Goal: Find specific page/section: Find specific page/section

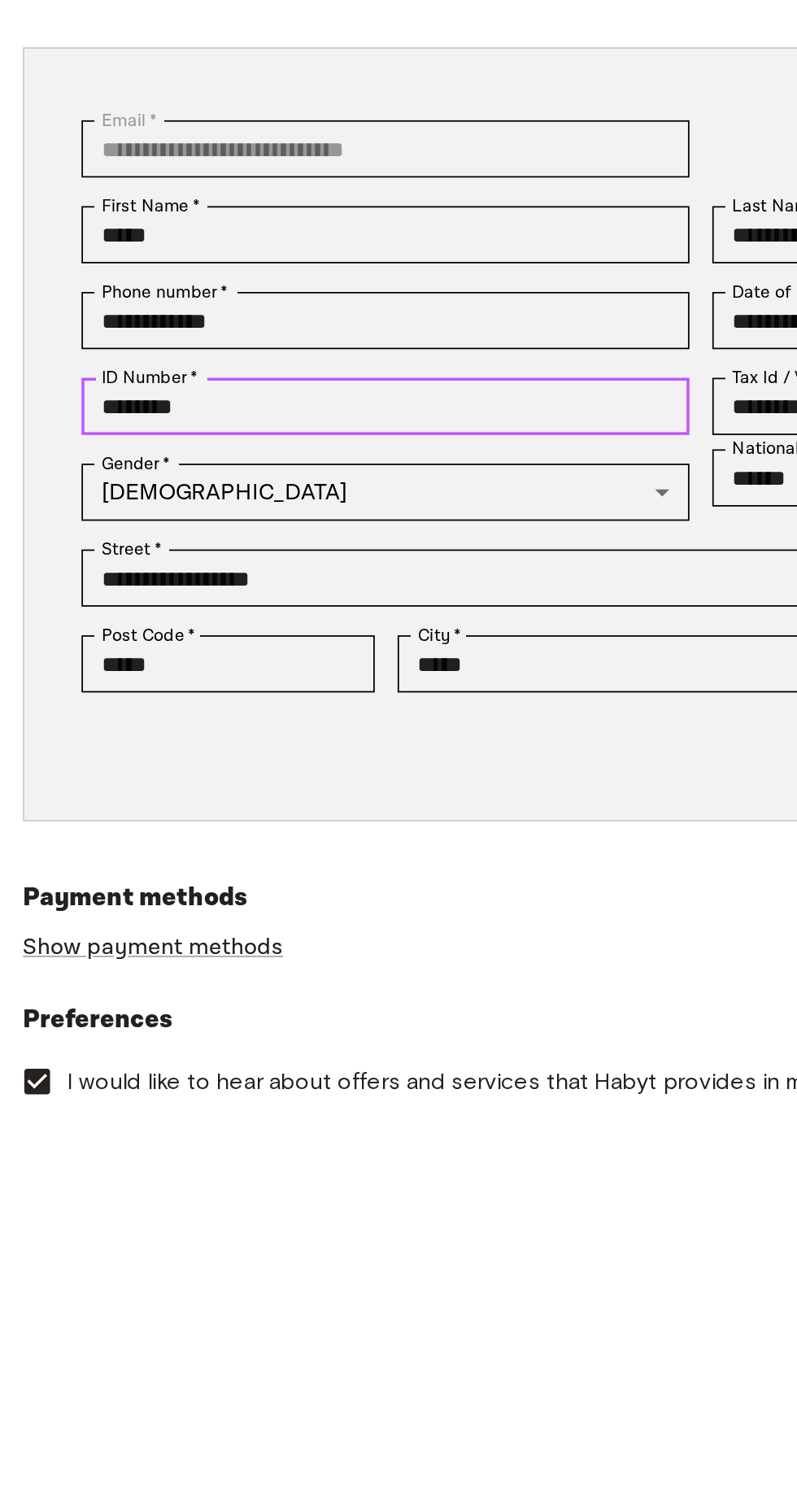
click at [296, 463] on input "********" at bounding box center [219, 456] width 346 height 33
type input "*"
type input "**********"
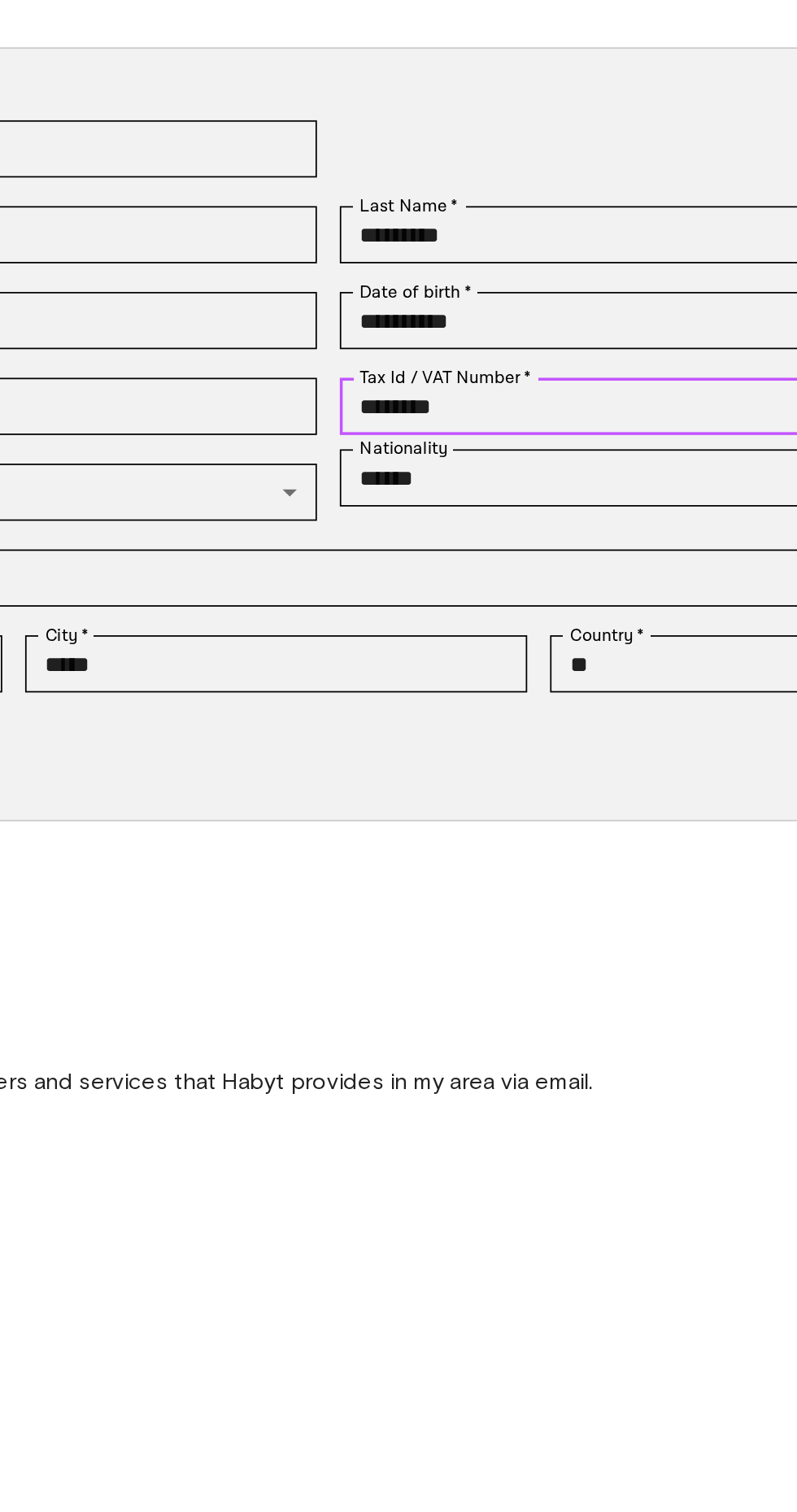
click at [595, 463] on input "********" at bounding box center [578, 456] width 346 height 33
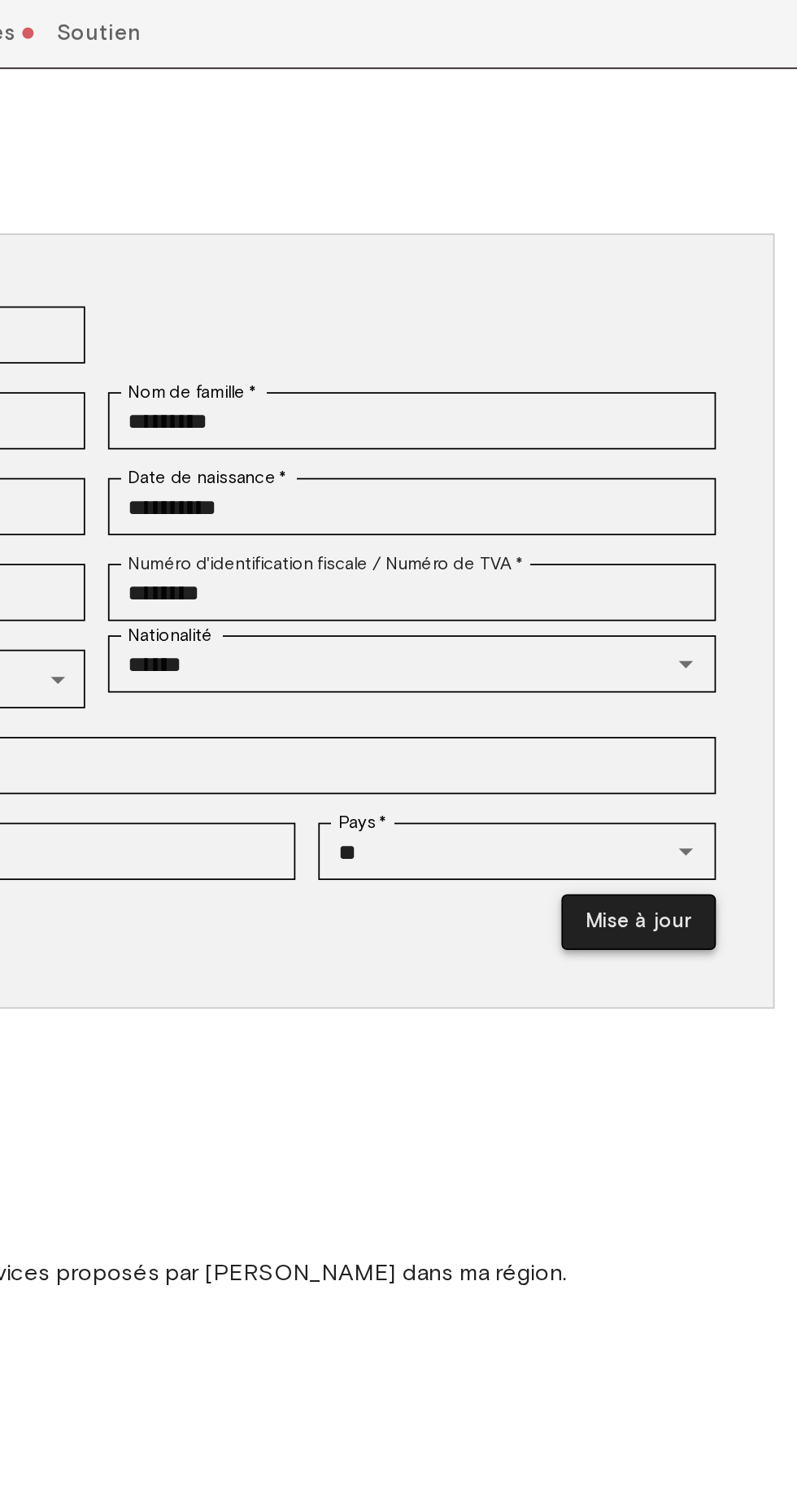
click at [710, 657] on button "Mise à jour" at bounding box center [706, 645] width 88 height 32
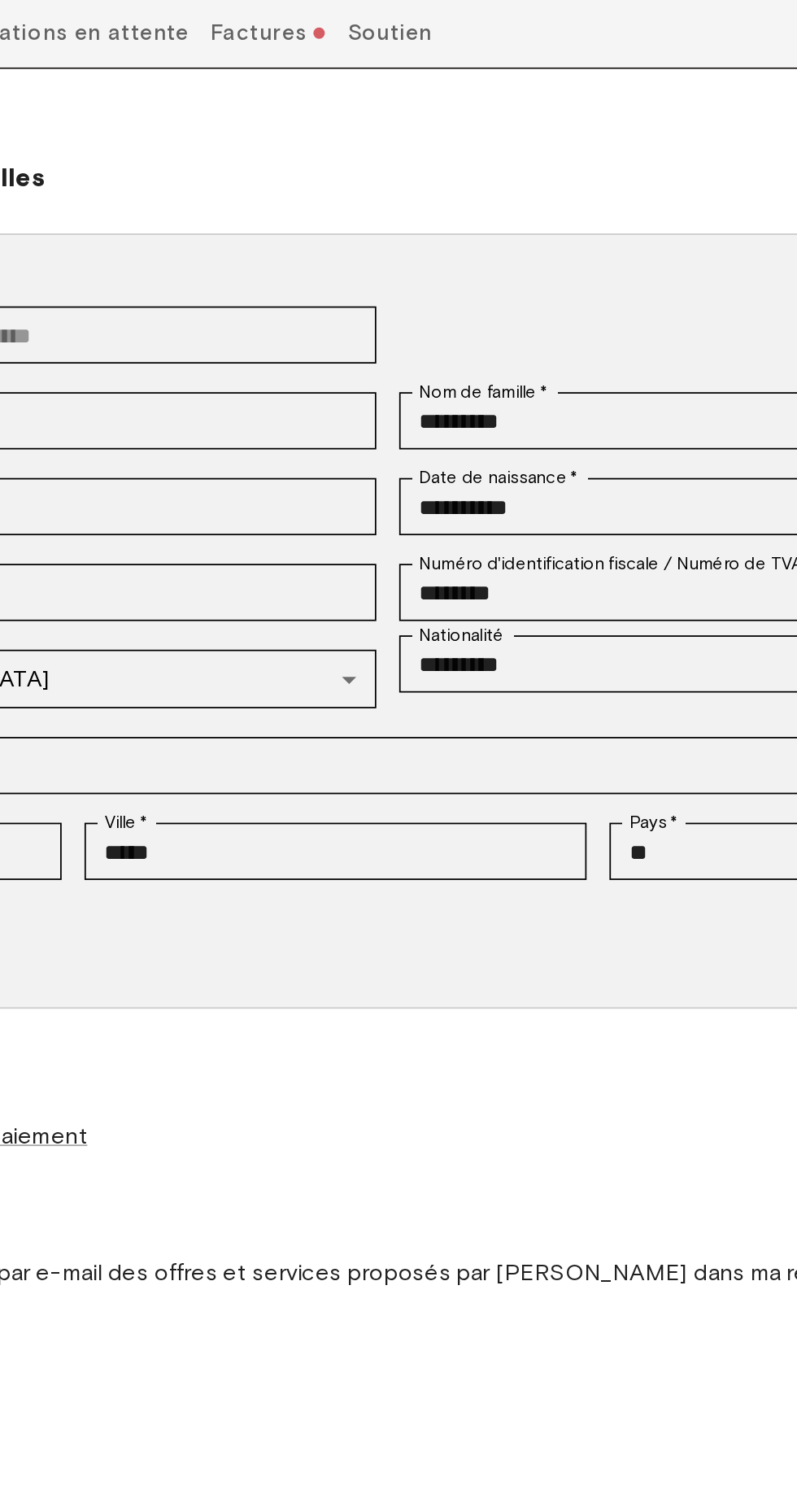
type input "*********"
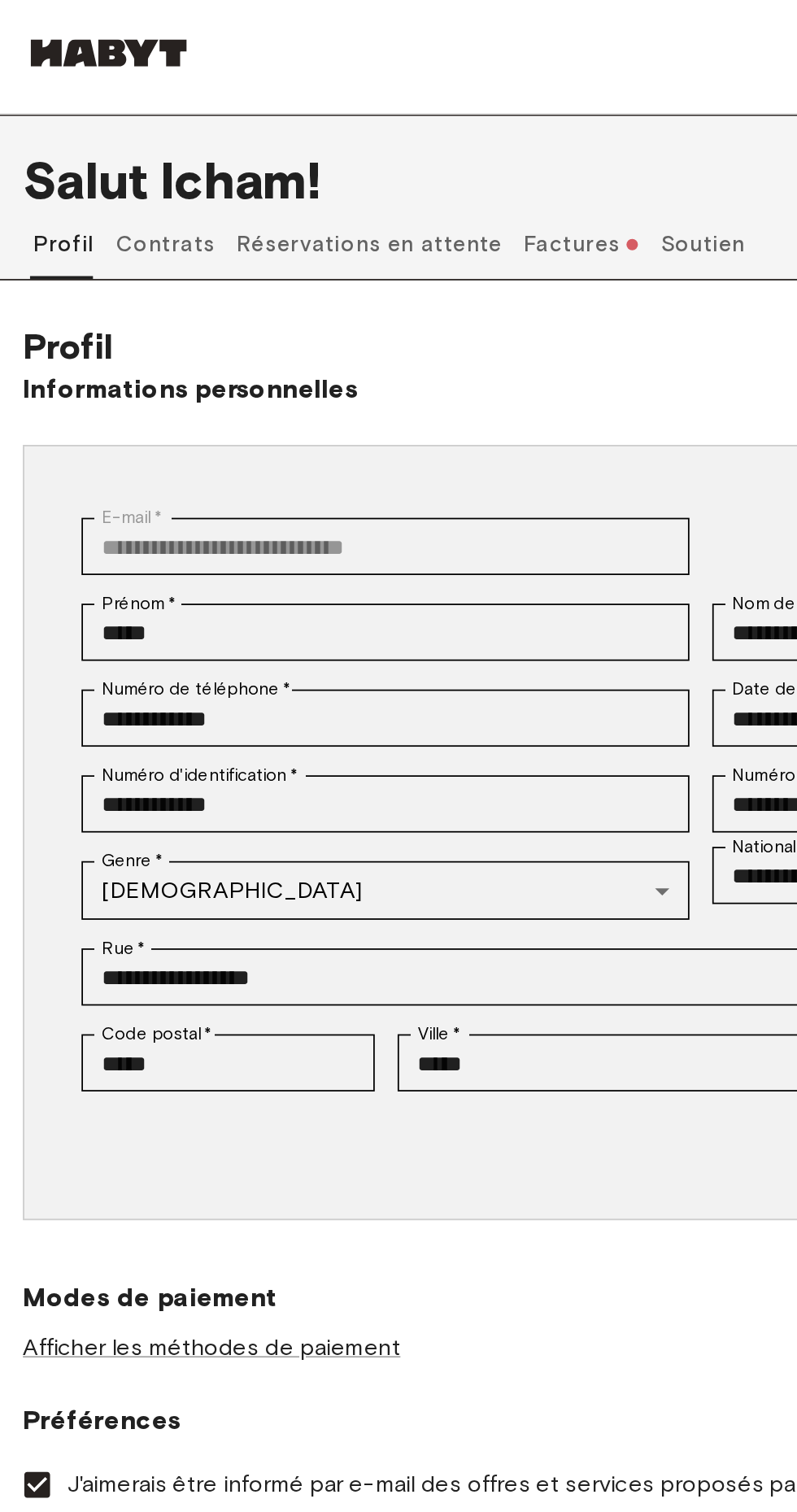
click at [298, 142] on font "Factures" at bounding box center [324, 138] width 54 height 14
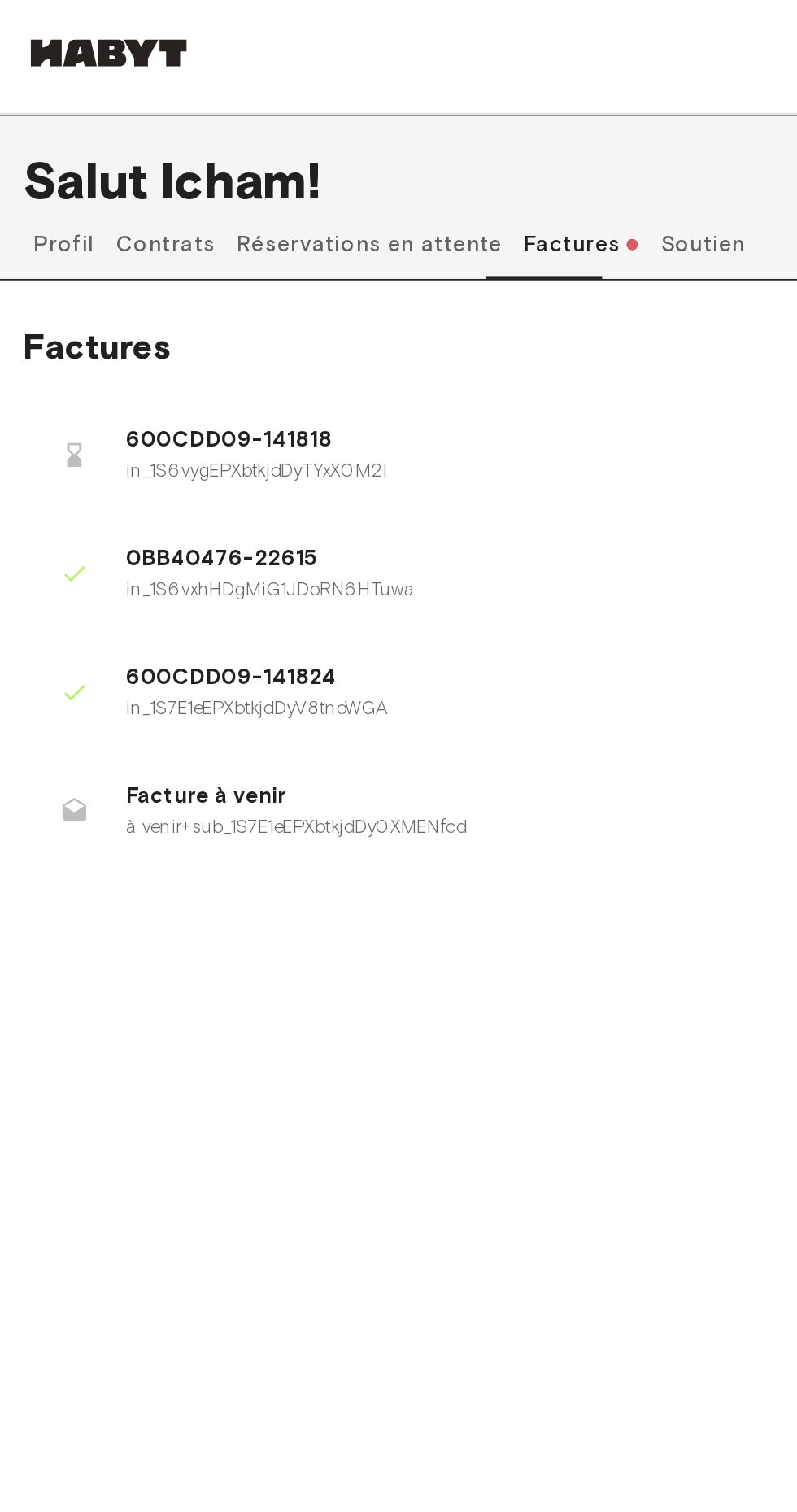
click at [38, 327] on icon at bounding box center [43, 326] width 12 height 9
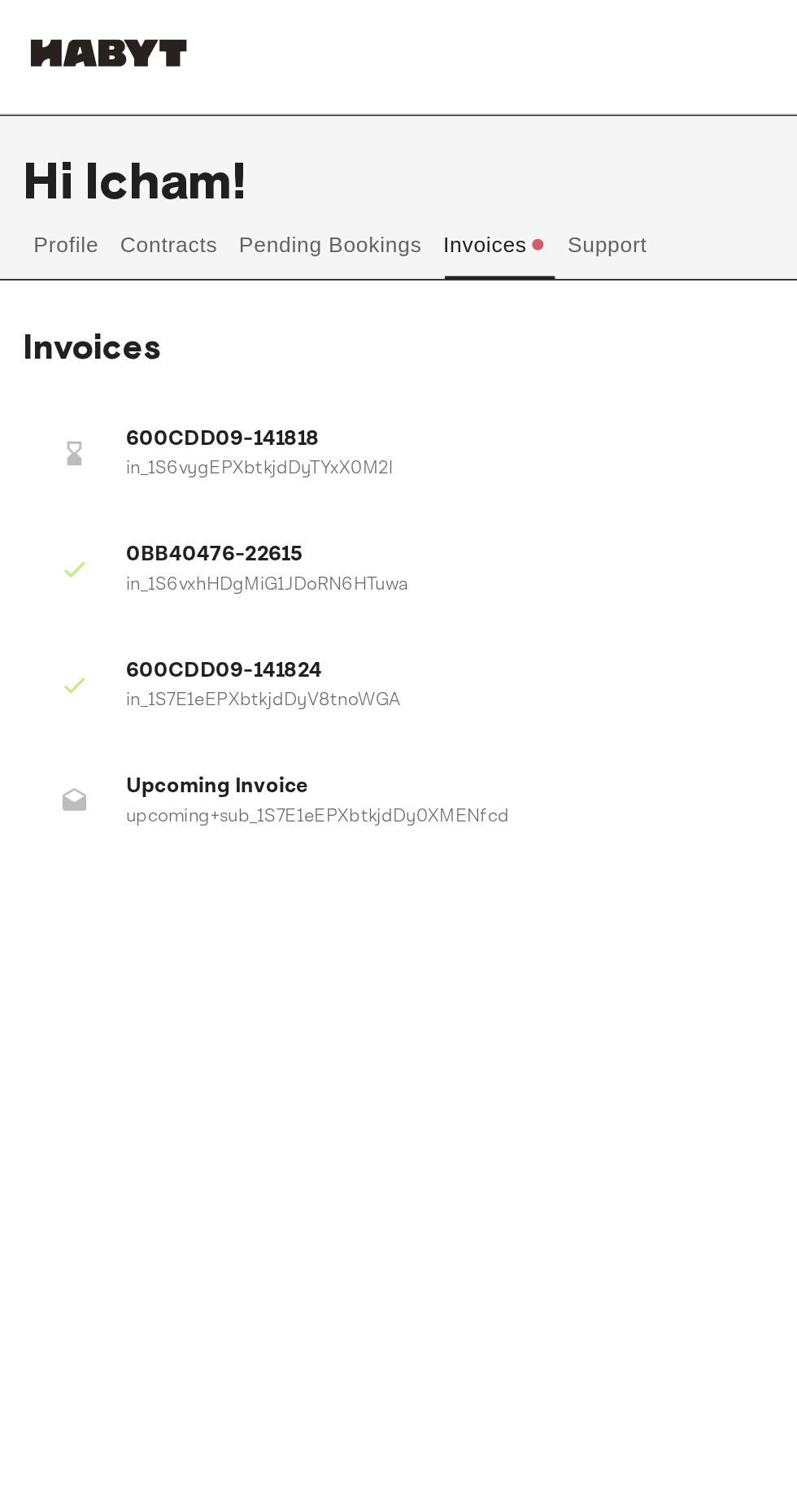
click at [38, 244] on div at bounding box center [42, 257] width 33 height 33
click at [51, 443] on div at bounding box center [42, 455] width 33 height 33
click at [370, 131] on button "Support" at bounding box center [345, 139] width 50 height 39
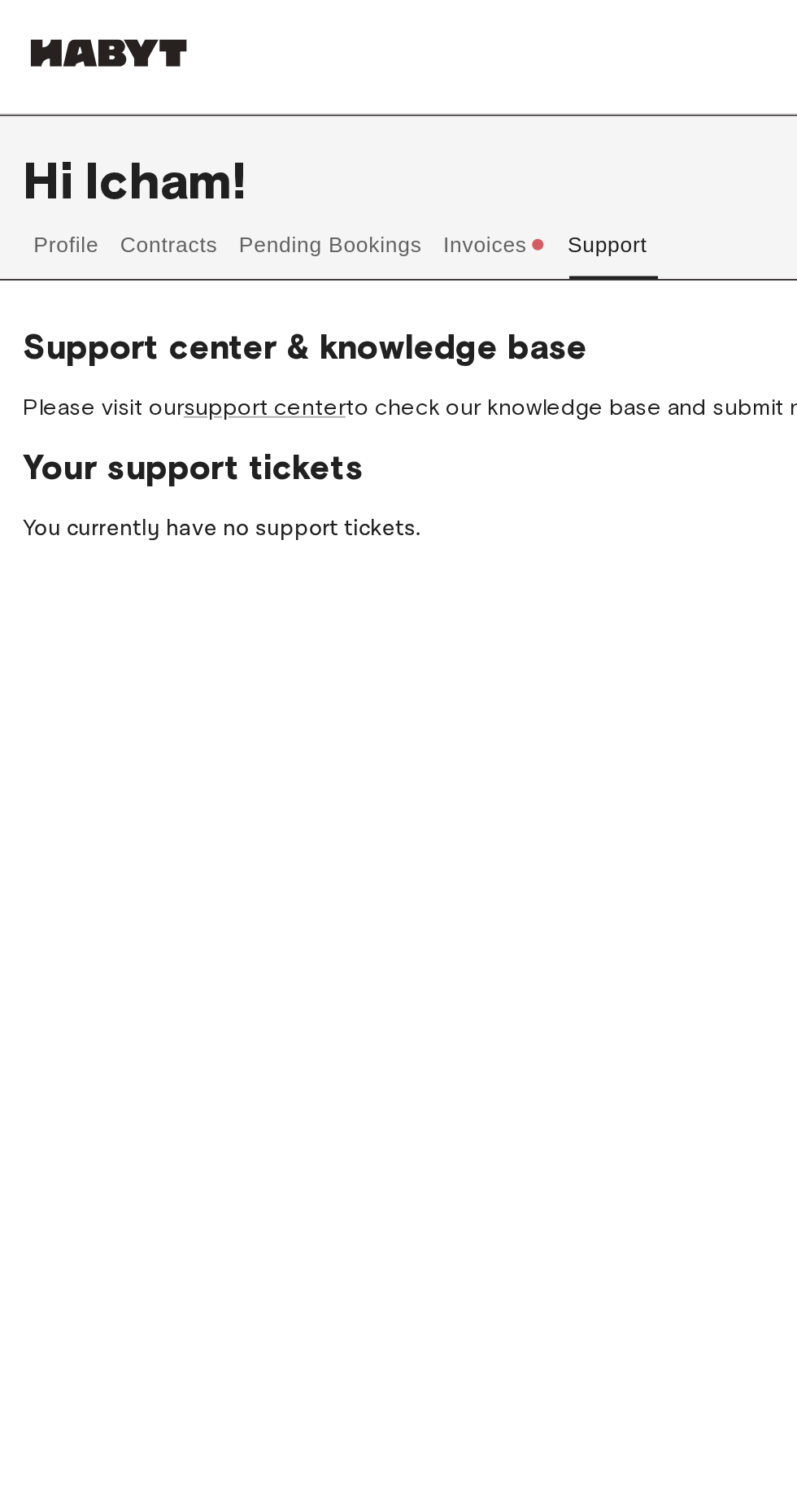
click at [307, 127] on button "Invoices" at bounding box center [280, 149] width 63 height 59
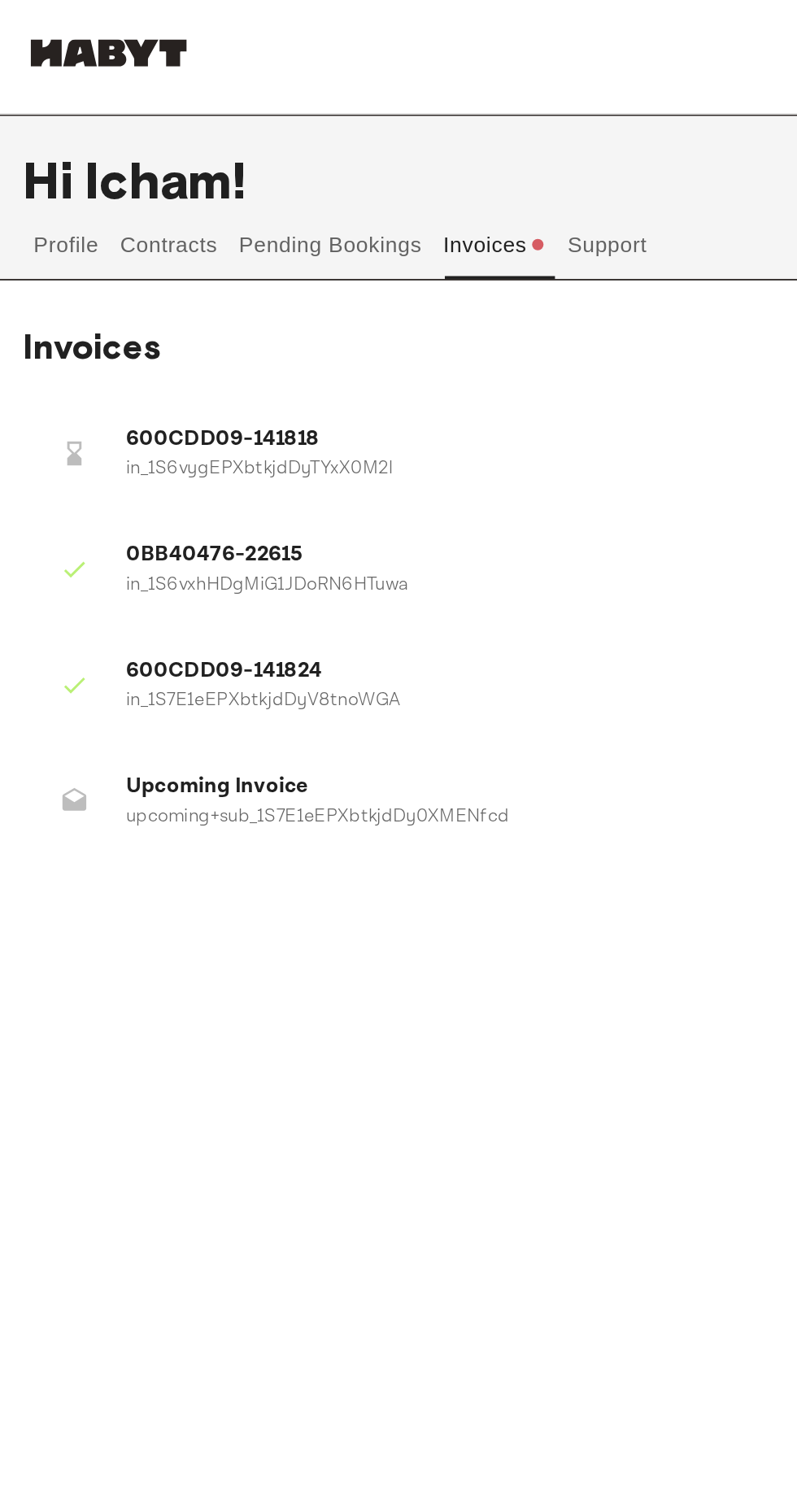
click at [293, 124] on button "Invoices" at bounding box center [280, 149] width 63 height 59
click at [253, 123] on button "Invoices" at bounding box center [280, 149] width 63 height 59
click at [240, 141] on button "Pending Bookings" at bounding box center [188, 139] width 108 height 39
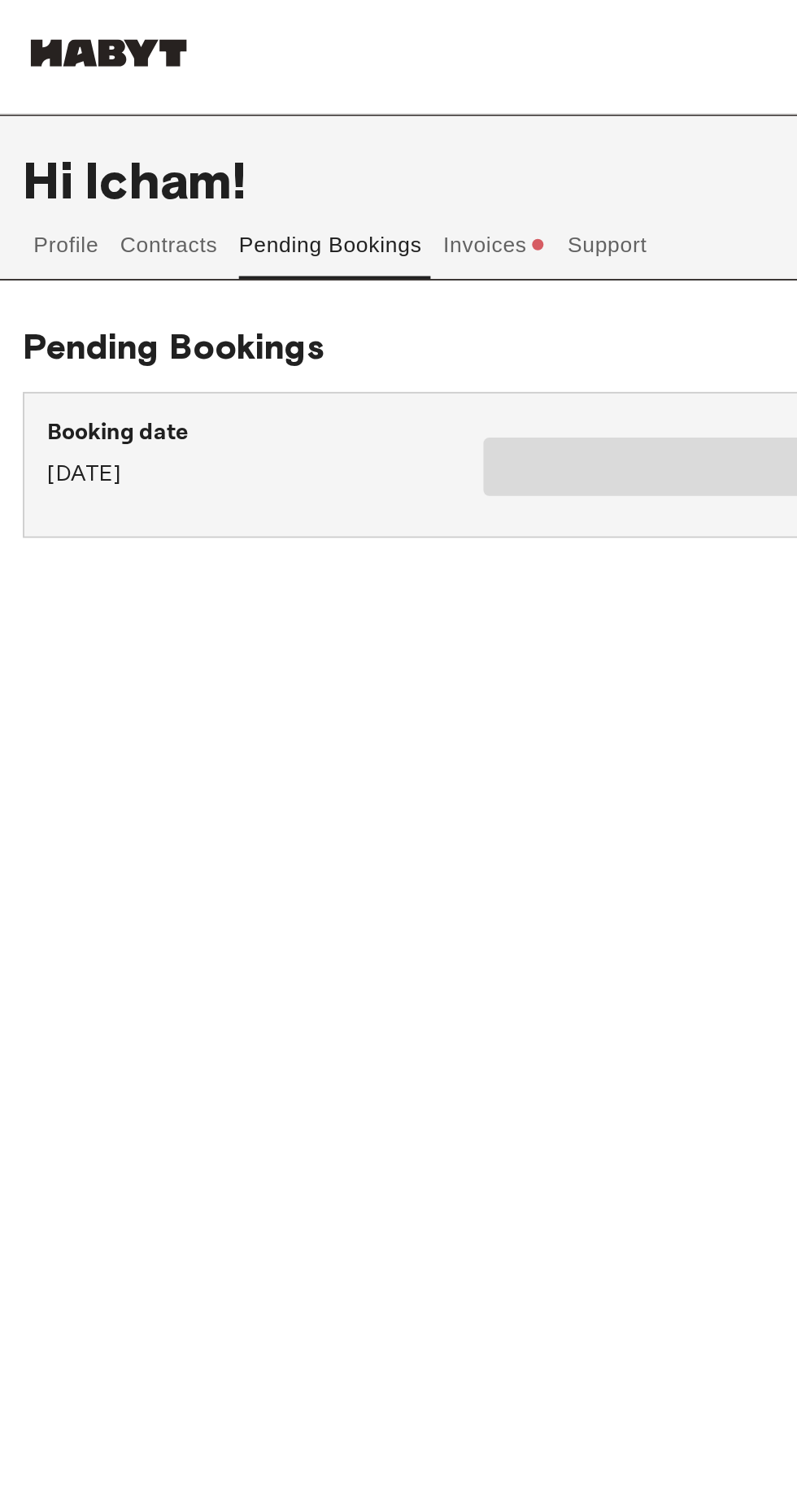
click at [200, 142] on button "Pending Bookings" at bounding box center [188, 139] width 108 height 39
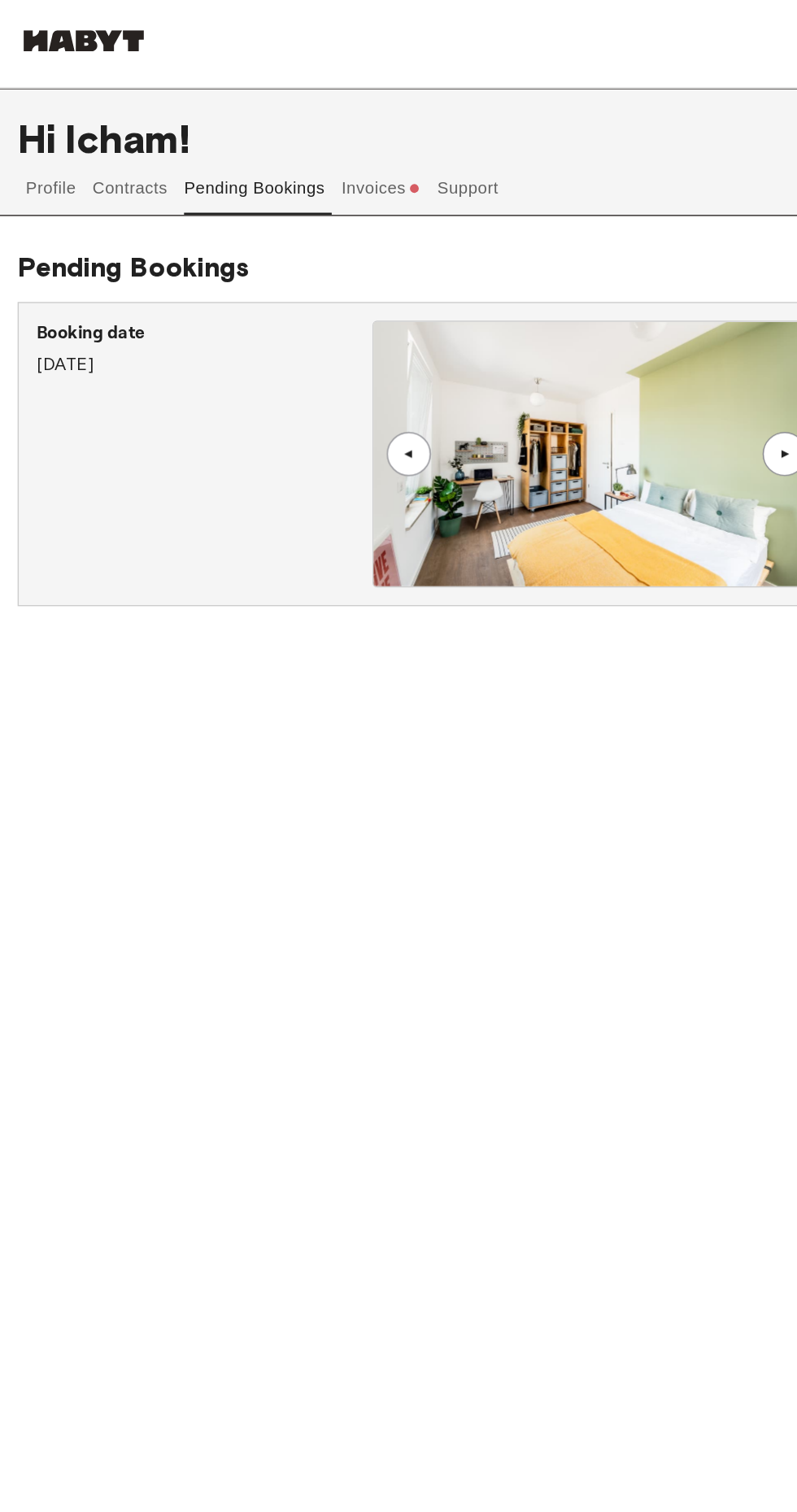
click at [96, 145] on button "Contracts" at bounding box center [96, 139] width 59 height 39
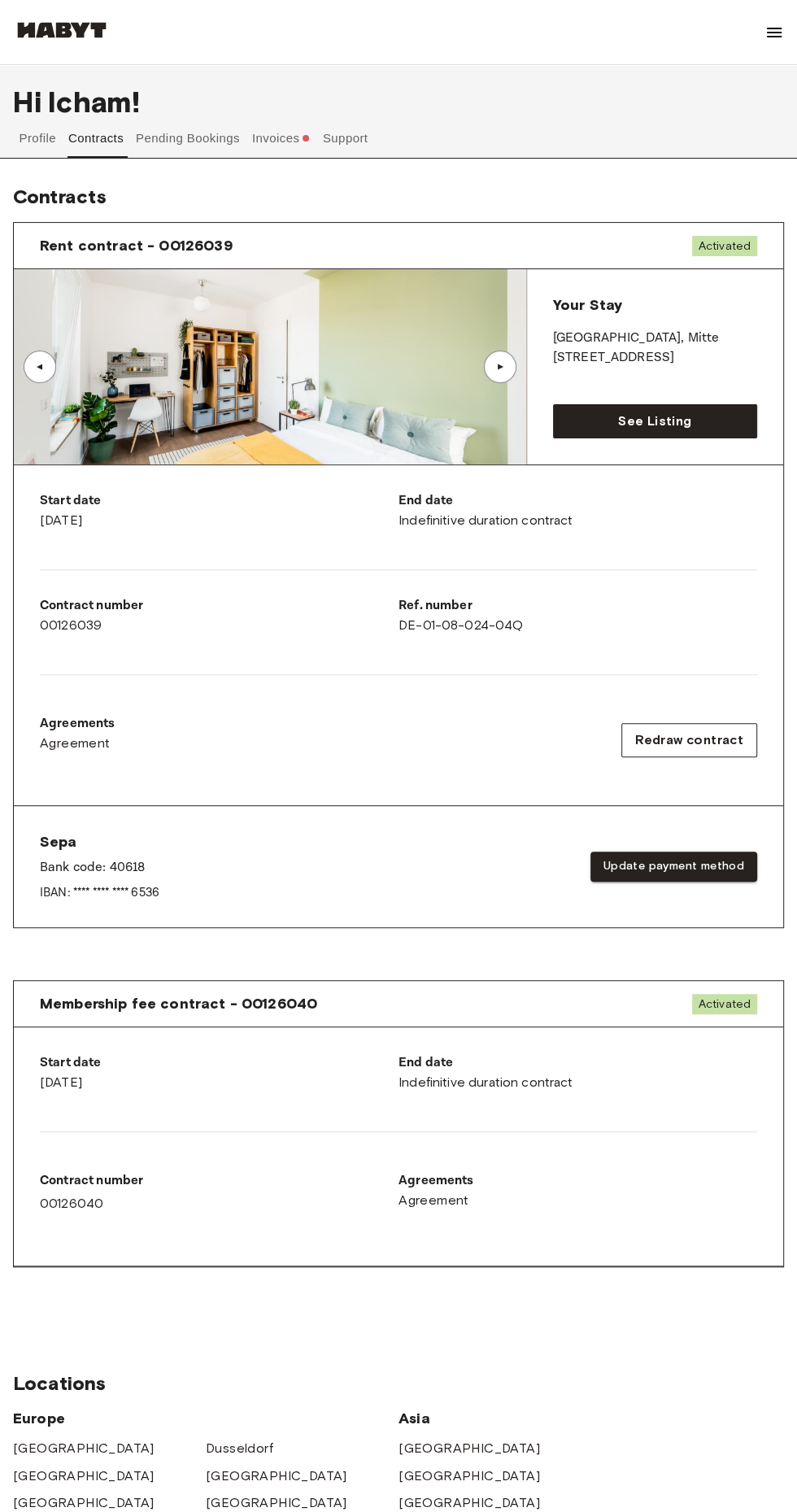
scroll to position [43, 0]
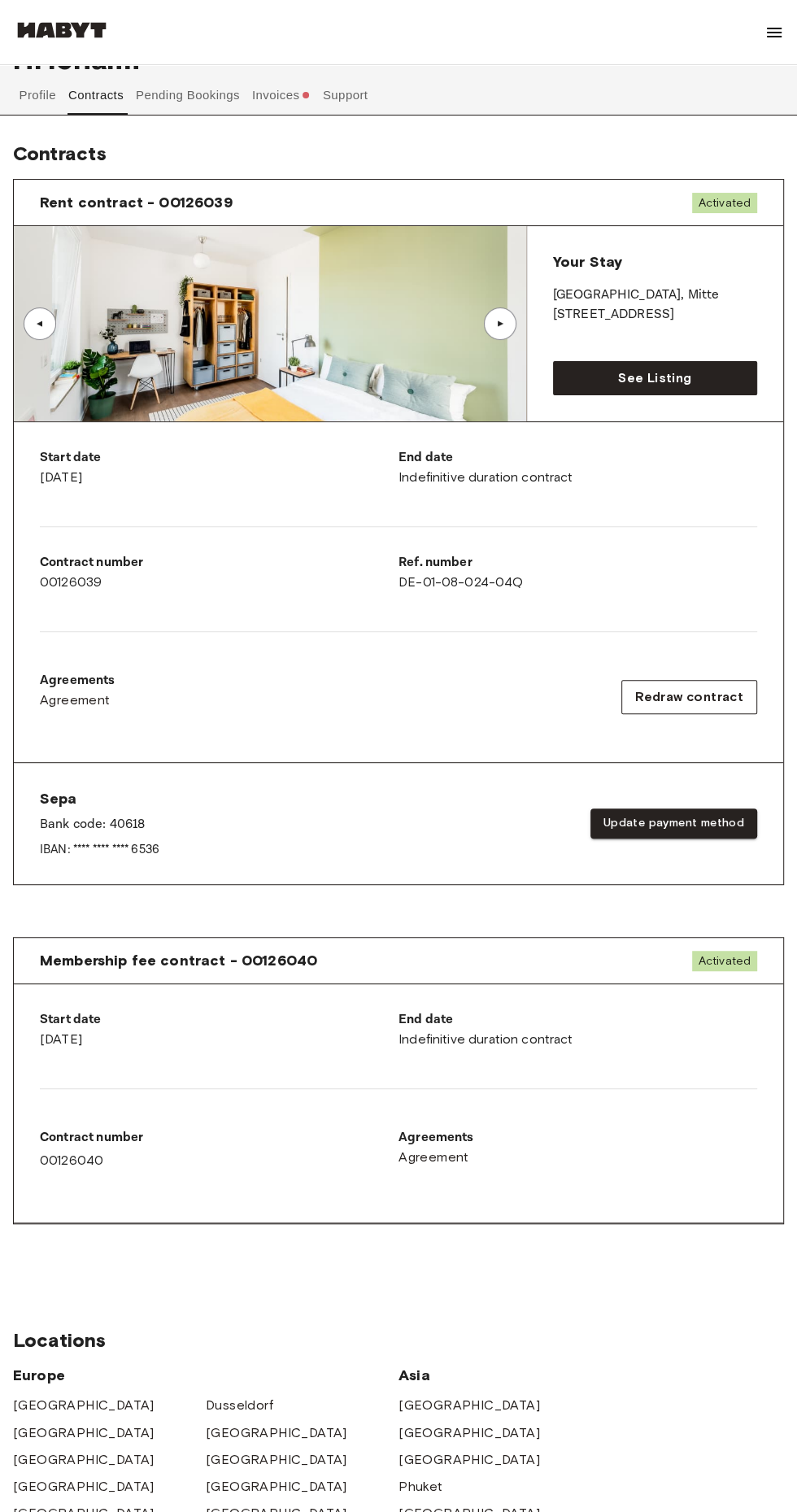
click at [162, 94] on button "Pending Bookings" at bounding box center [188, 95] width 108 height 39
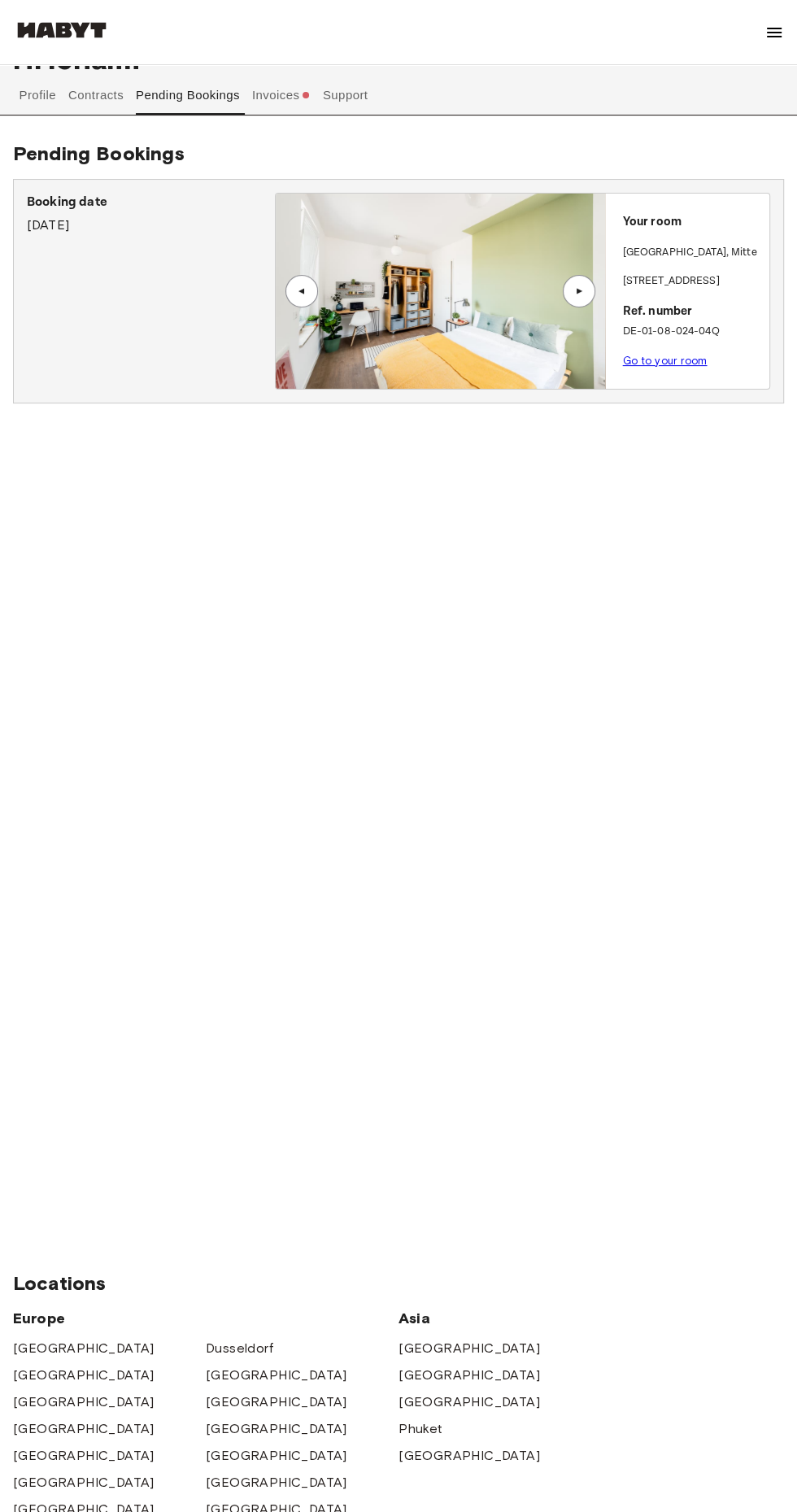
click at [262, 105] on button "Invoices" at bounding box center [280, 105] width 63 height 59
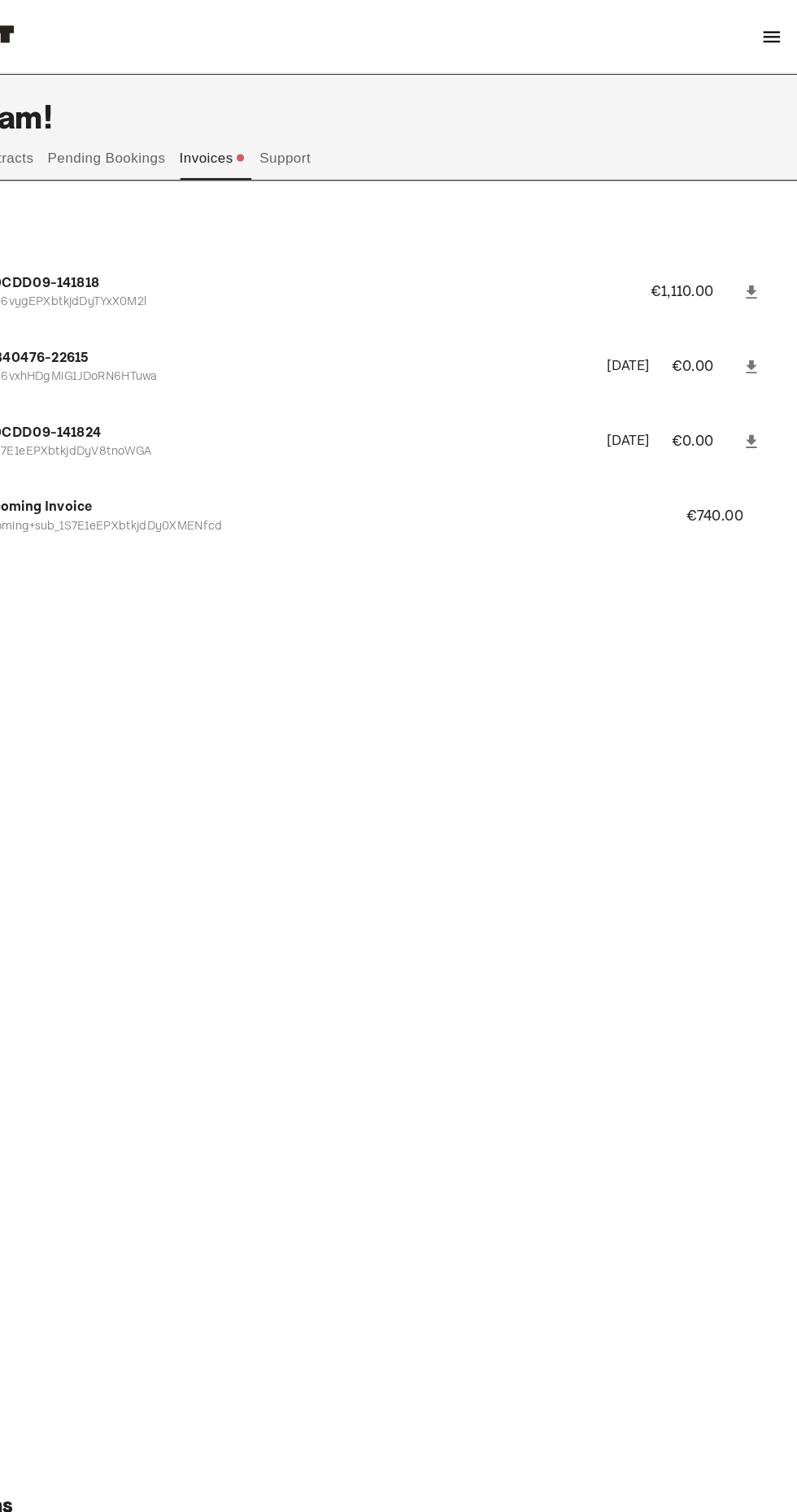
click at [756, 257] on icon at bounding box center [756, 256] width 10 height 12
